Goal: Task Accomplishment & Management: Manage account settings

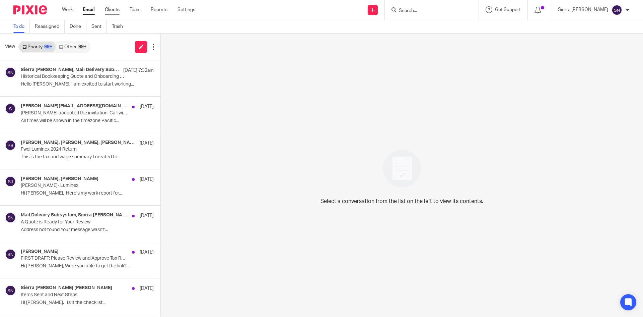
click at [113, 10] on link "Clients" at bounding box center [112, 9] width 15 height 7
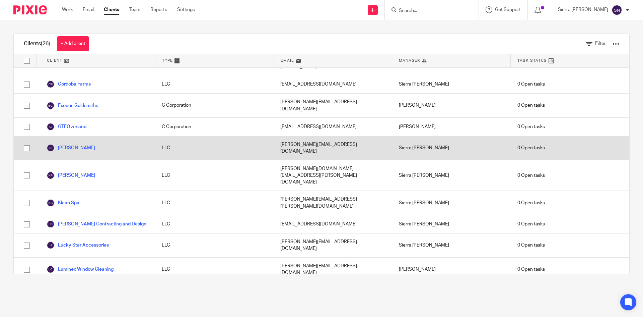
scroll to position [167, 0]
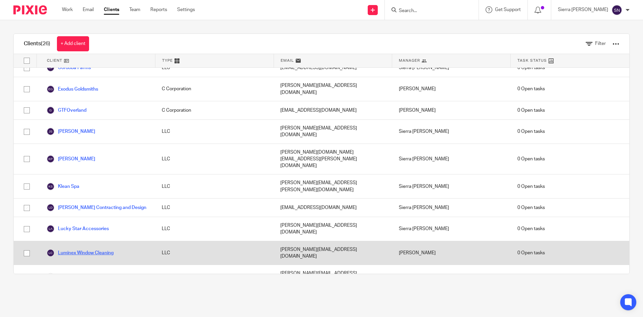
click at [104, 249] on link "Luminex Window Cleaning" at bounding box center [80, 253] width 67 height 8
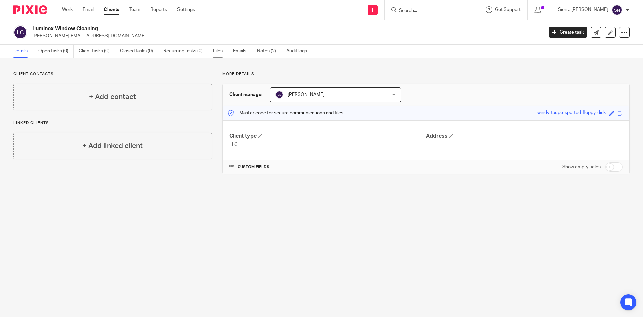
click at [223, 52] on link "Files" at bounding box center [220, 51] width 15 height 13
click at [266, 49] on link "Notes (2)" at bounding box center [269, 51] width 24 height 13
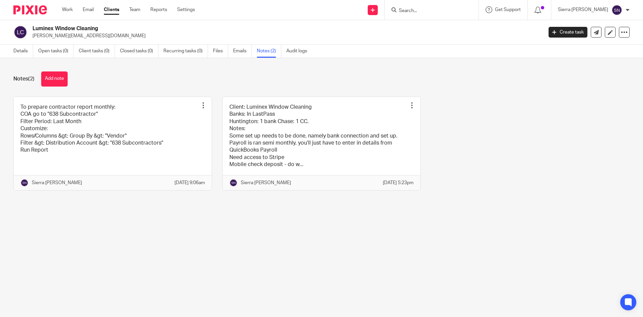
click at [59, 76] on button "Add note" at bounding box center [54, 78] width 26 height 15
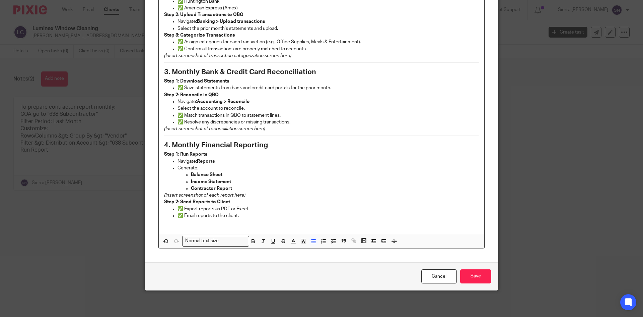
scroll to position [268, 0]
click at [468, 273] on input "Save" at bounding box center [475, 276] width 31 height 14
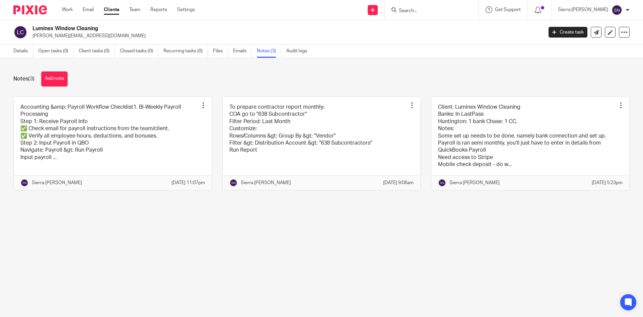
click at [115, 9] on link "Clients" at bounding box center [111, 9] width 15 height 7
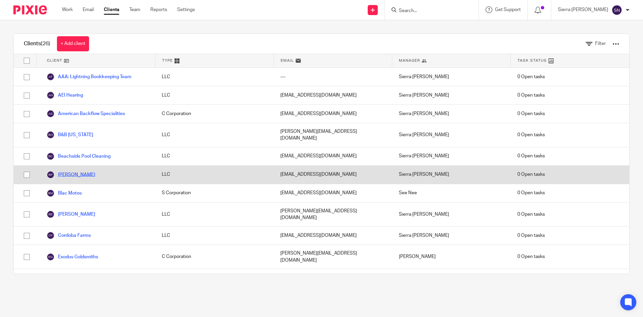
click at [80, 171] on link "[PERSON_NAME]" at bounding box center [71, 175] width 49 height 8
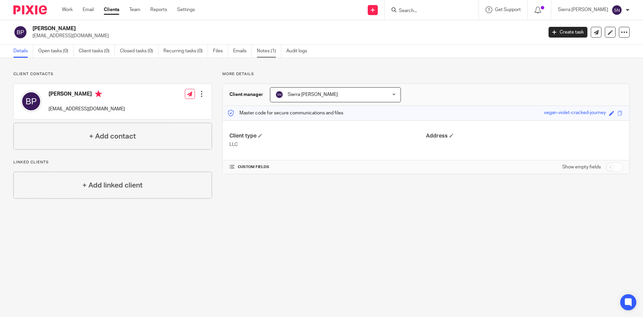
click at [262, 52] on link "Notes (1)" at bounding box center [269, 51] width 24 height 13
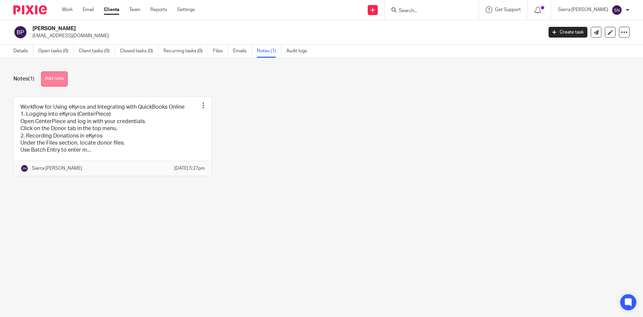
click at [61, 79] on button "Add note" at bounding box center [54, 78] width 26 height 15
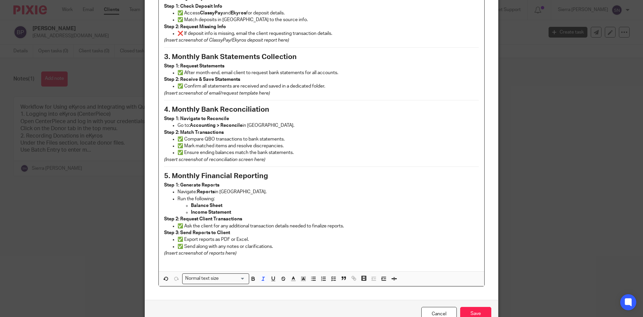
scroll to position [205, 0]
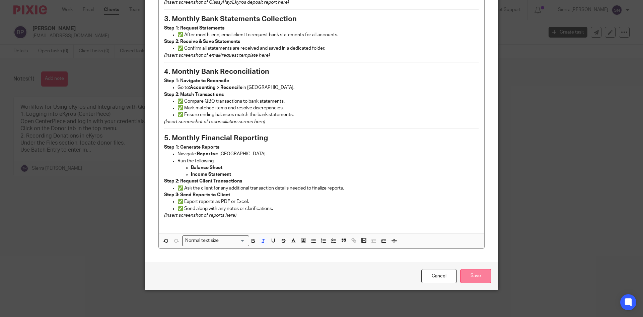
click at [466, 274] on input "Save" at bounding box center [475, 276] width 31 height 14
